Goal: Download file/media

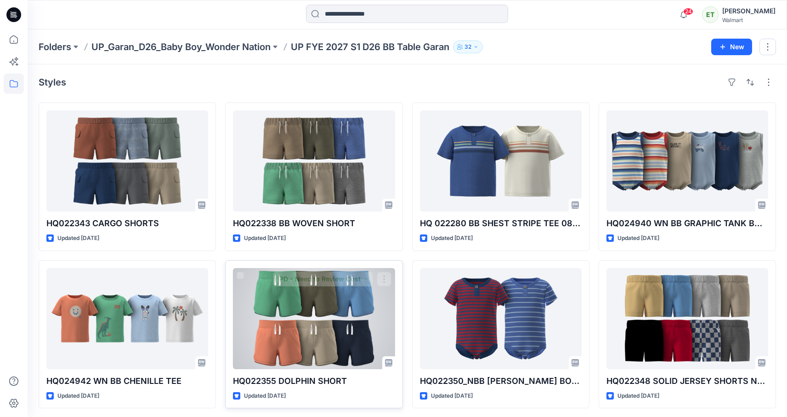
scroll to position [2, 0]
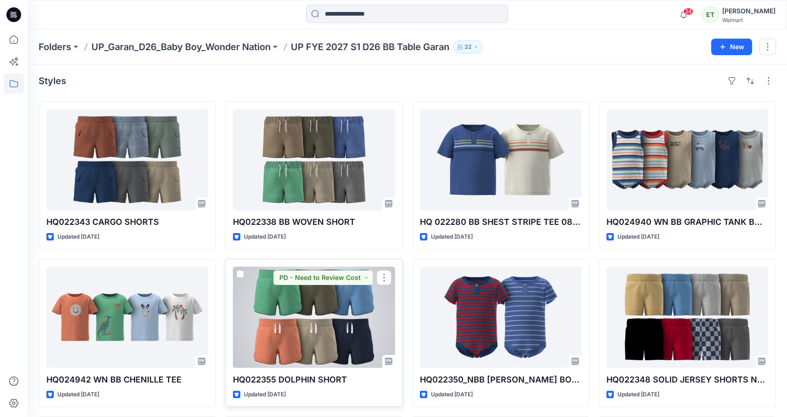
click at [331, 304] on div at bounding box center [314, 316] width 162 height 101
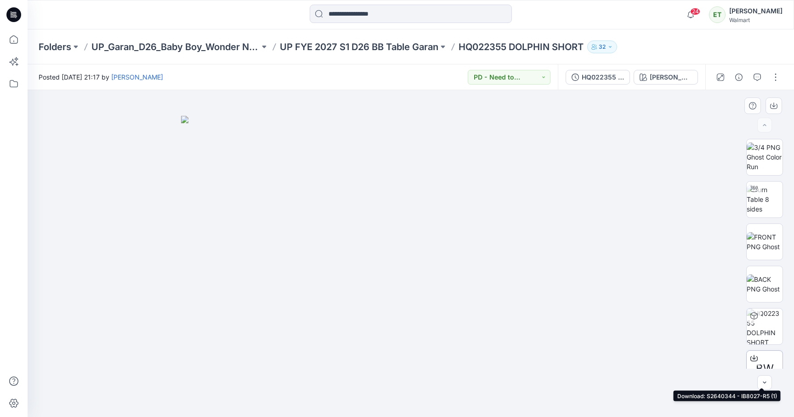
click at [752, 359] on icon at bounding box center [753, 357] width 7 height 7
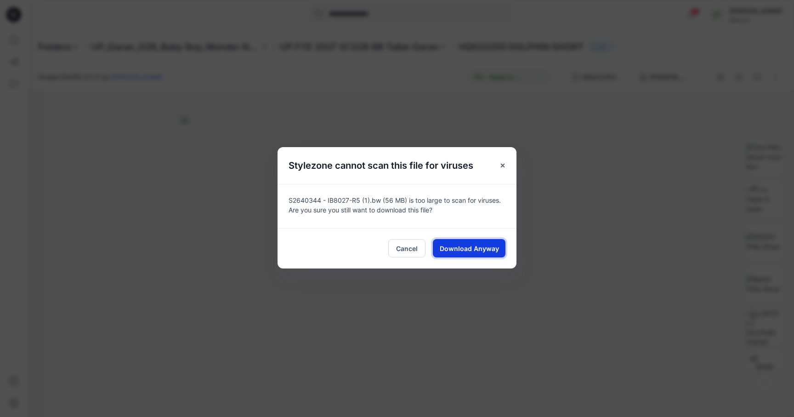
click at [492, 247] on span "Download Anyway" at bounding box center [469, 248] width 59 height 10
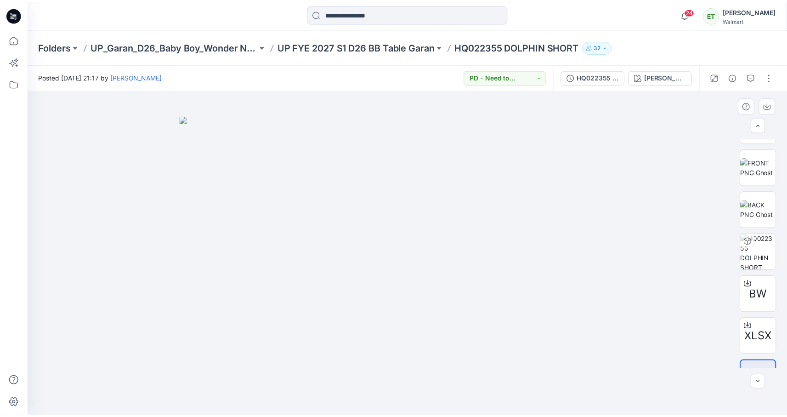
scroll to position [103, 0]
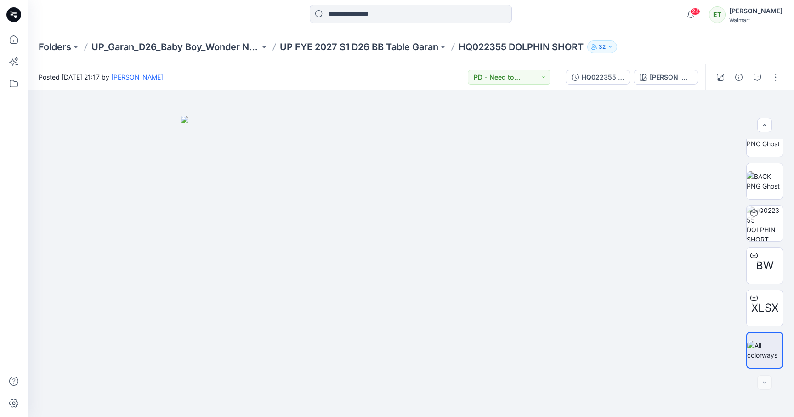
click at [382, 74] on div "Posted [DATE] 21:17 by [PERSON_NAME] PD - Need to Review Cost" at bounding box center [293, 76] width 530 height 25
click at [388, 45] on p "UP FYE 2027 S1 D26 BB Table Garan" at bounding box center [359, 46] width 158 height 13
